Goal: Transaction & Acquisition: Purchase product/service

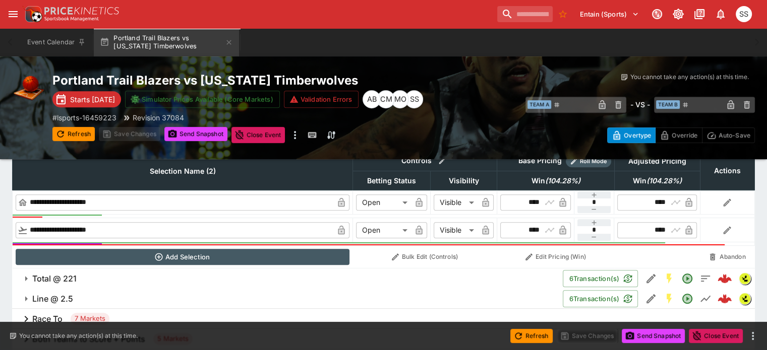
scroll to position [468, 0]
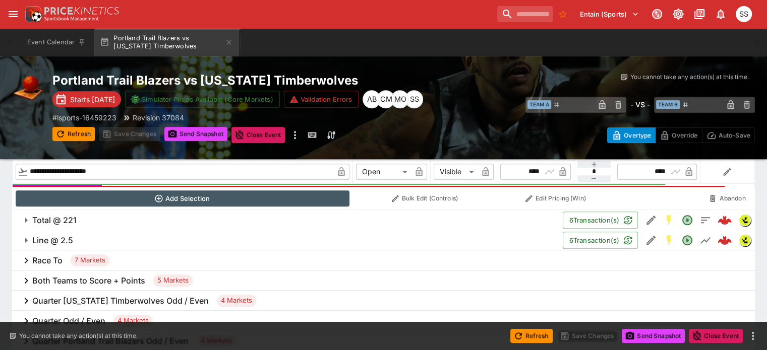
click at [134, 276] on h6 "Both Teams to Score + Points" at bounding box center [88, 281] width 113 height 11
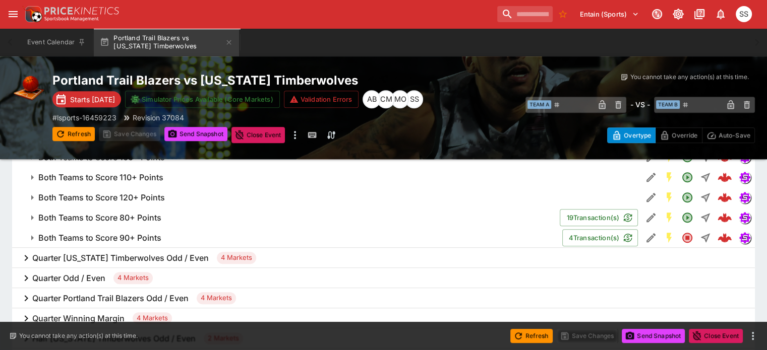
scroll to position [619, 0]
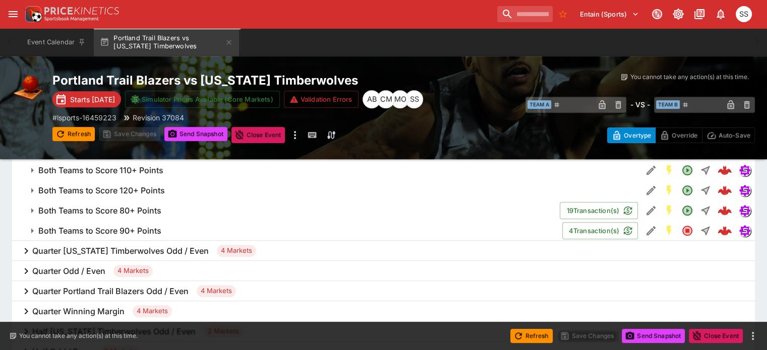
click at [154, 226] on h6 "Both Teams to Score 90+ Points" at bounding box center [99, 231] width 123 height 11
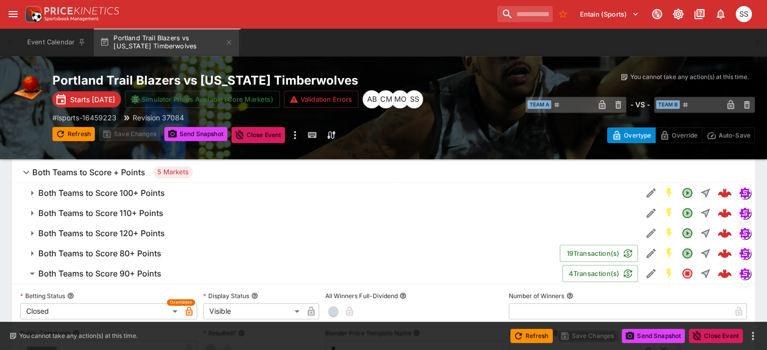
scroll to position [568, 0]
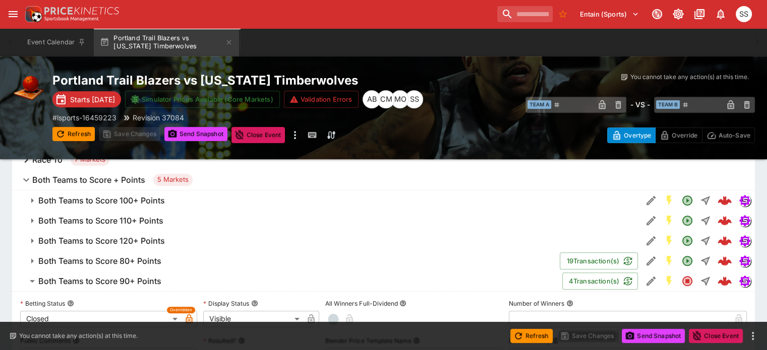
click at [135, 231] on button "Both Teams to Score 120+ Points" at bounding box center [326, 241] width 629 height 20
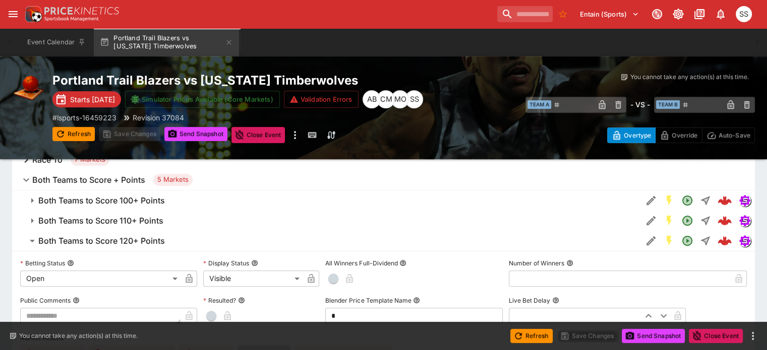
click at [90, 236] on h6 "Both Teams to Score 120+ Points" at bounding box center [101, 241] width 127 height 11
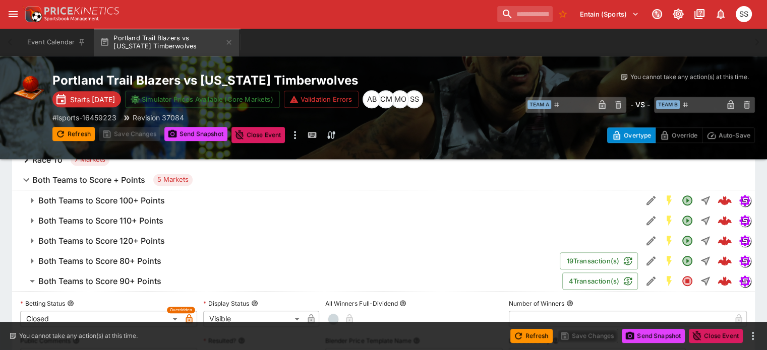
click at [124, 251] on button "Both Teams to Score 80+ Points" at bounding box center [285, 261] width 547 height 20
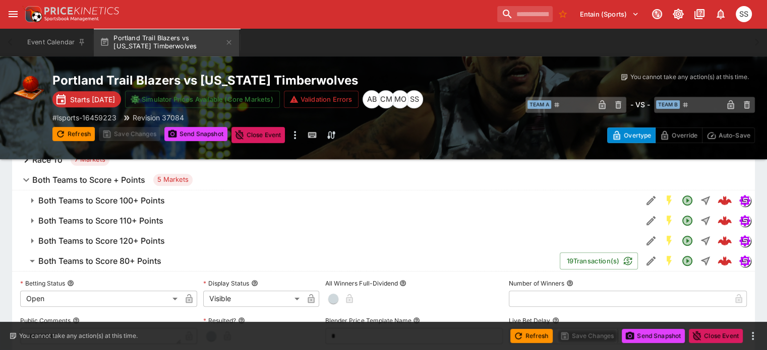
click at [149, 196] on h6 "Both Teams to Score 100+ Points" at bounding box center [101, 201] width 127 height 11
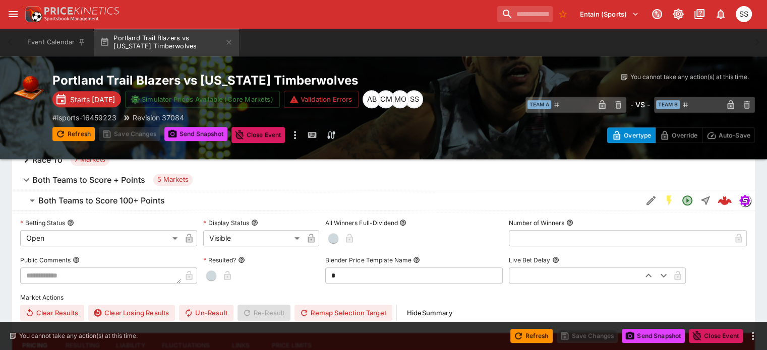
scroll to position [518, 0]
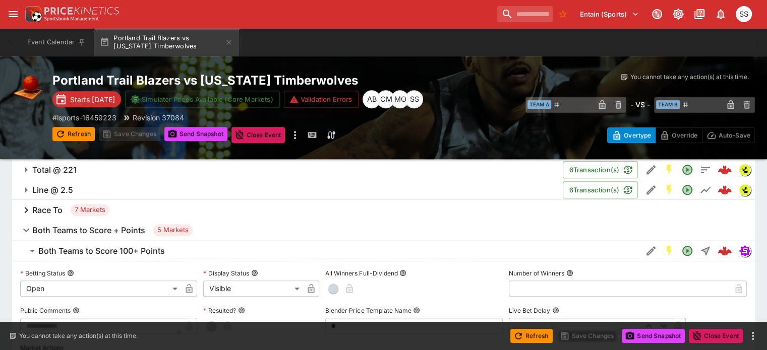
click at [144, 246] on h6 "Both Teams to Score 100+ Points" at bounding box center [101, 251] width 127 height 11
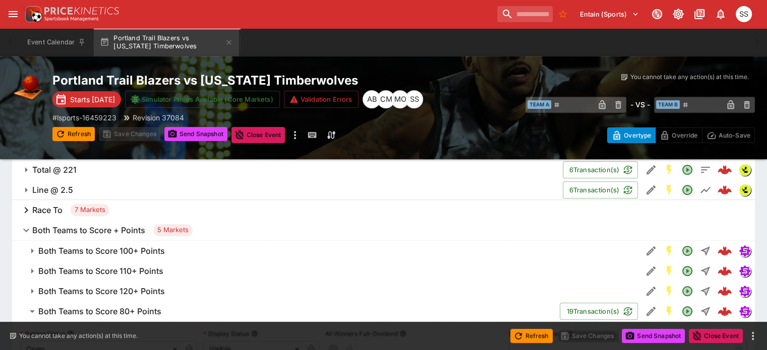
click at [146, 266] on h6 "Both Teams to Score 110+ Points" at bounding box center [100, 271] width 125 height 11
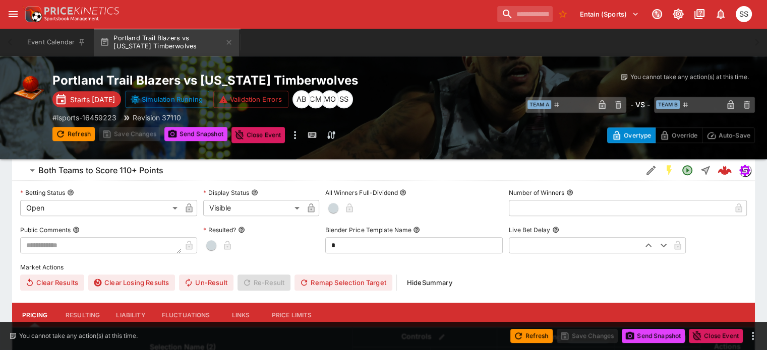
scroll to position [568, 0]
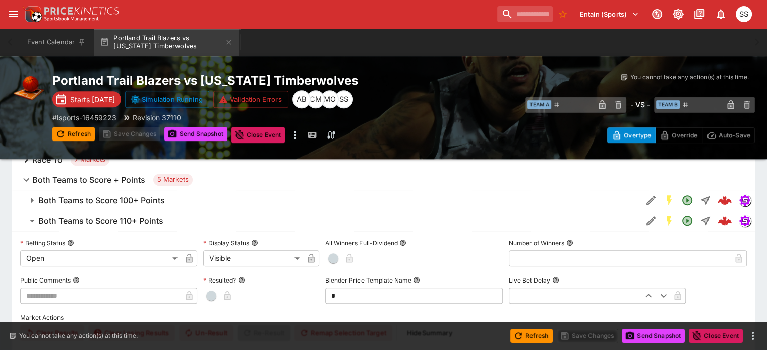
type input "*****"
type input "******"
type input "****"
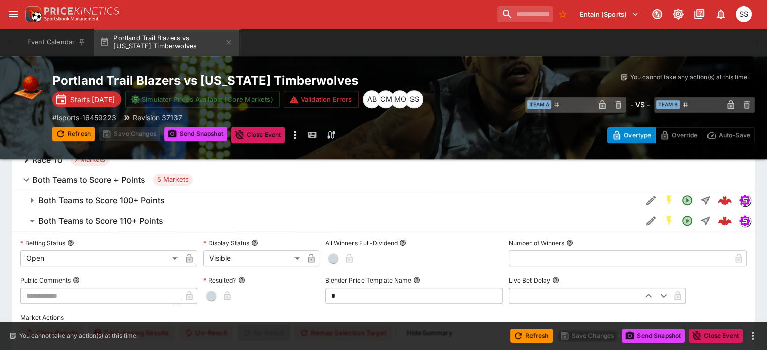
click at [156, 216] on h6 "Both Teams to Score 110+ Points" at bounding box center [100, 221] width 125 height 11
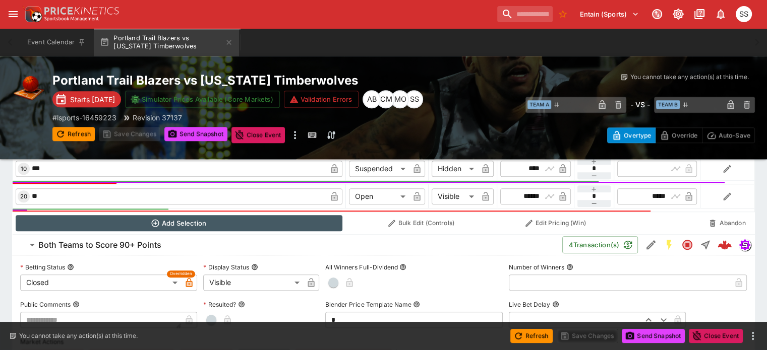
scroll to position [871, 0]
